Goal: Navigation & Orientation: Find specific page/section

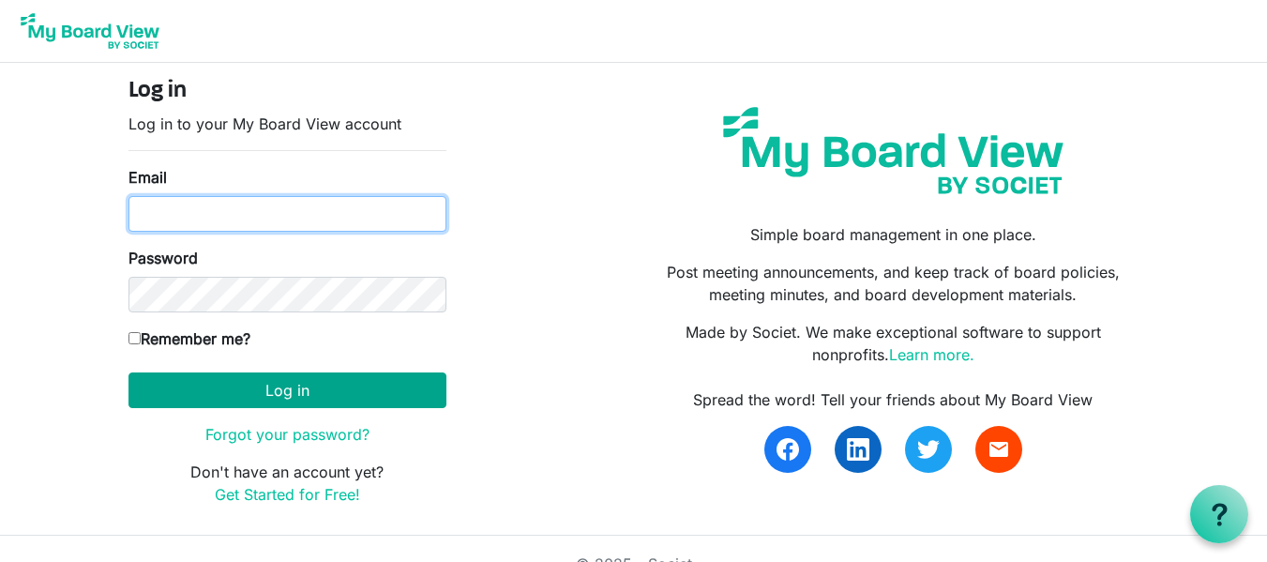
type input "[EMAIL_ADDRESS][DOMAIN_NAME]"
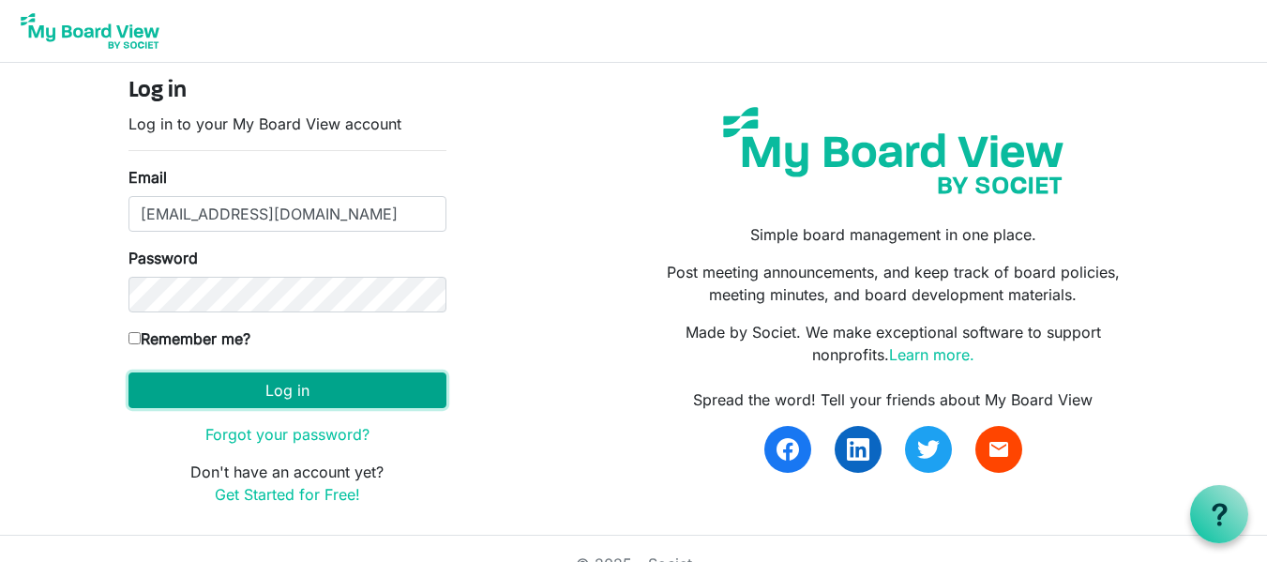
click at [306, 388] on button "Log in" at bounding box center [287, 390] width 318 height 36
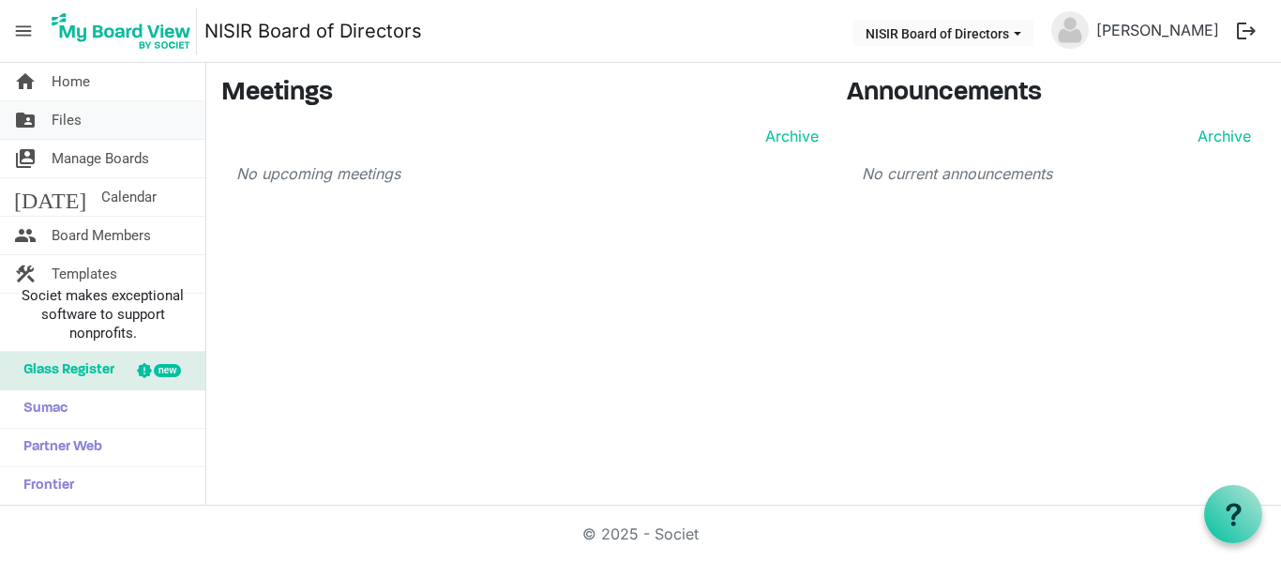
click at [66, 117] on span "Files" at bounding box center [67, 120] width 30 height 38
